Goal: Find specific page/section: Locate a particular part of the current website

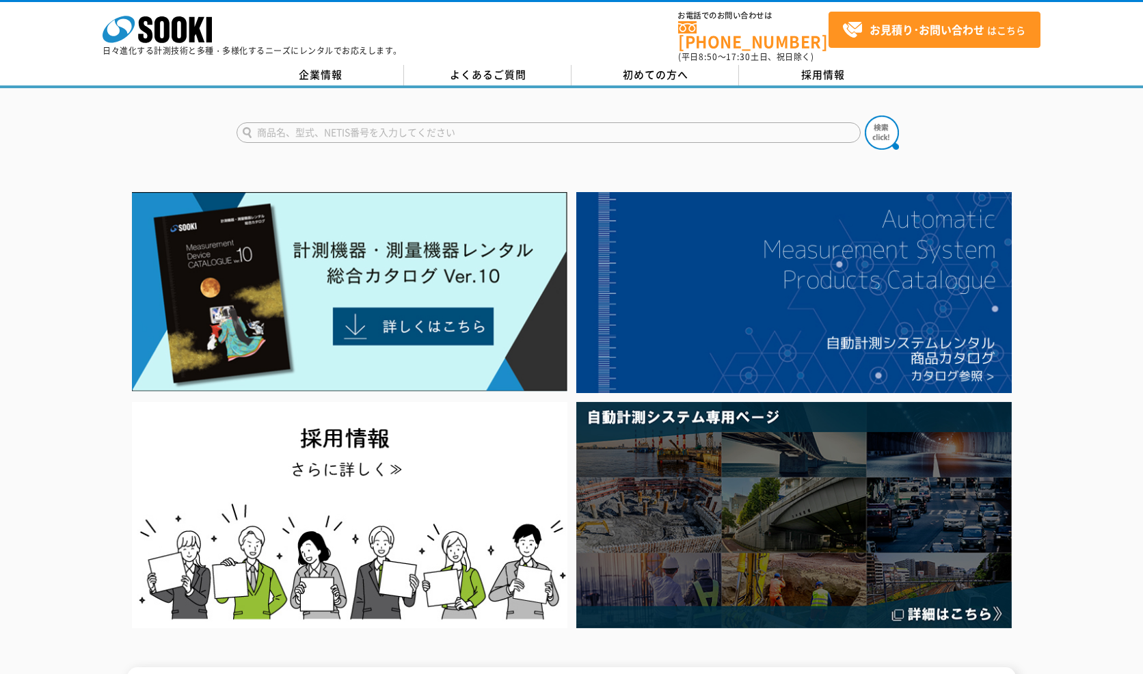
click at [455, 129] on input "text" at bounding box center [549, 132] width 624 height 21
paste input "NET05AX Ⅱ/"
type input "NET05AX Ⅱ"
click at [865, 116] on button at bounding box center [882, 133] width 34 height 34
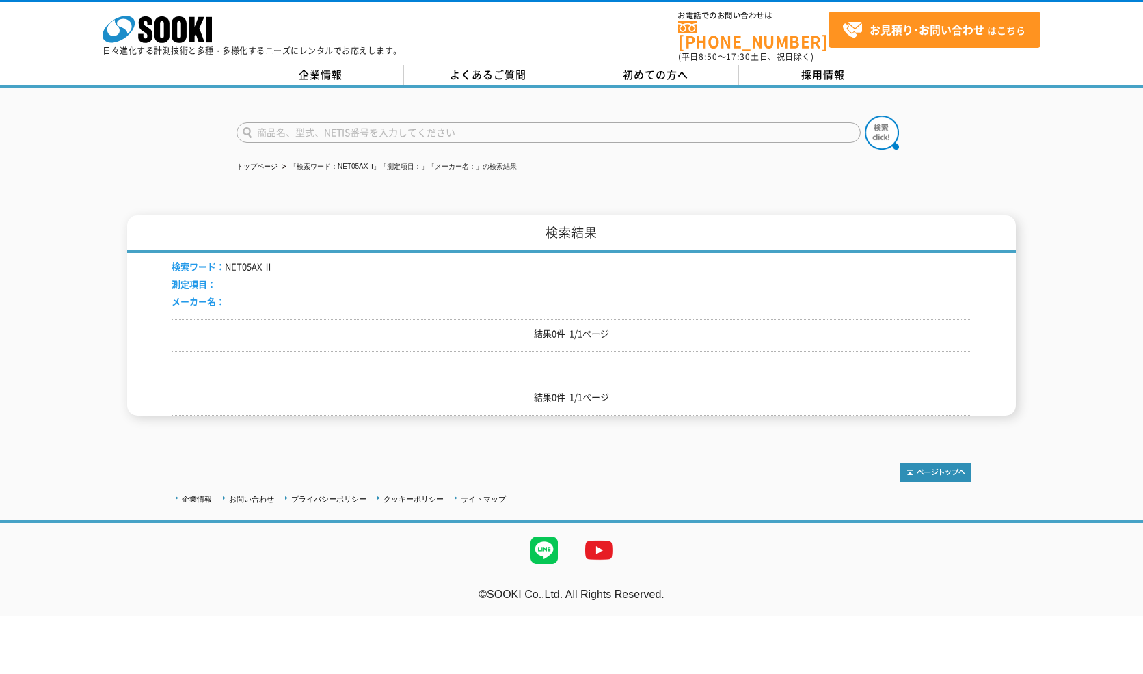
click at [379, 125] on input "text" at bounding box center [549, 132] width 624 height 21
paste input "NET05AX Ⅱ/"
drag, startPoint x: 316, startPoint y: 120, endPoint x: 323, endPoint y: 122, distance: 7.0
click at [316, 122] on input "NET05AX Ⅱ/" at bounding box center [549, 132] width 624 height 21
type input "NET05AX"
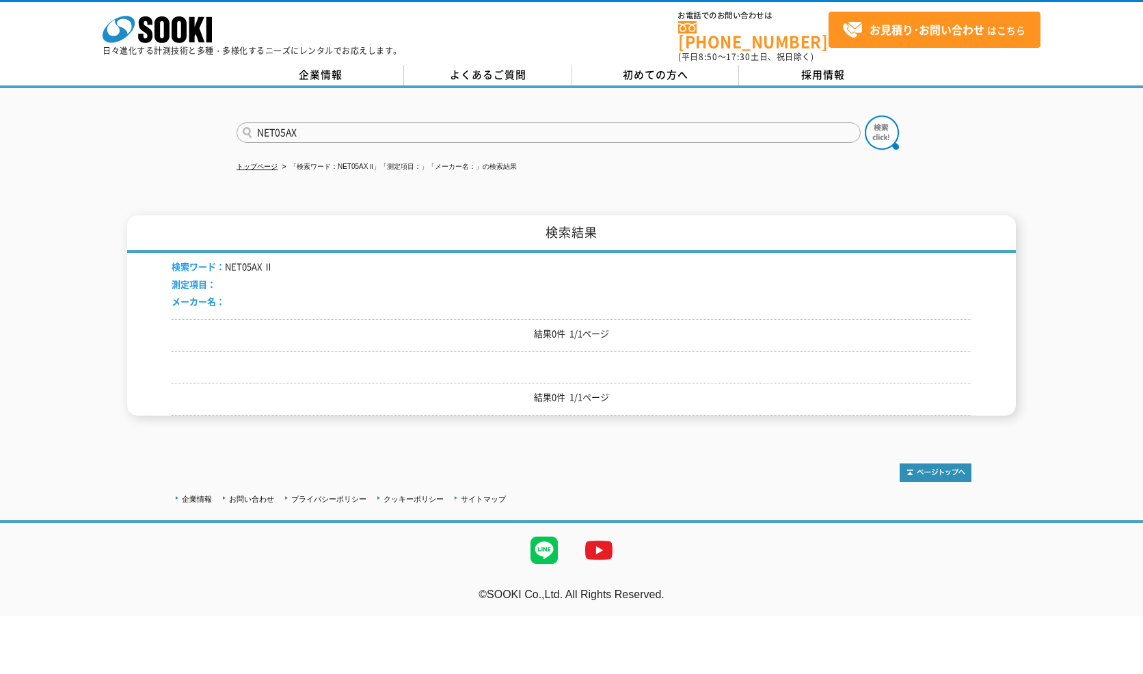
click at [865, 116] on button at bounding box center [882, 133] width 34 height 34
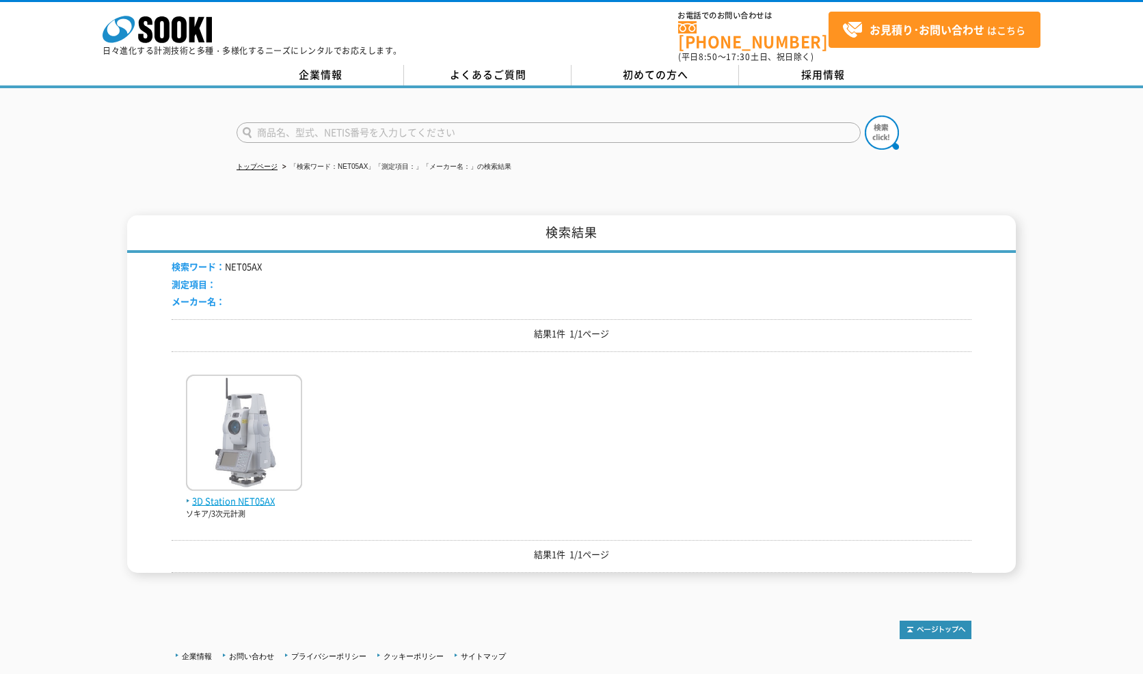
click at [269, 447] on img at bounding box center [244, 435] width 116 height 120
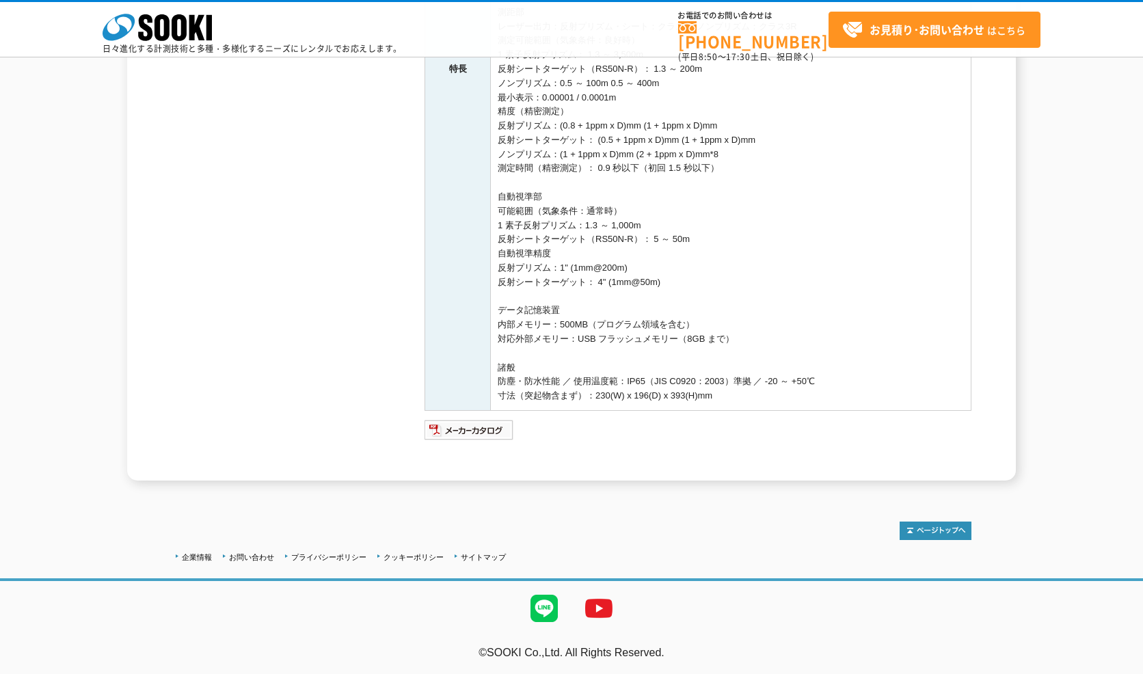
scroll to position [536, 0]
